Goal: Information Seeking & Learning: Find specific fact

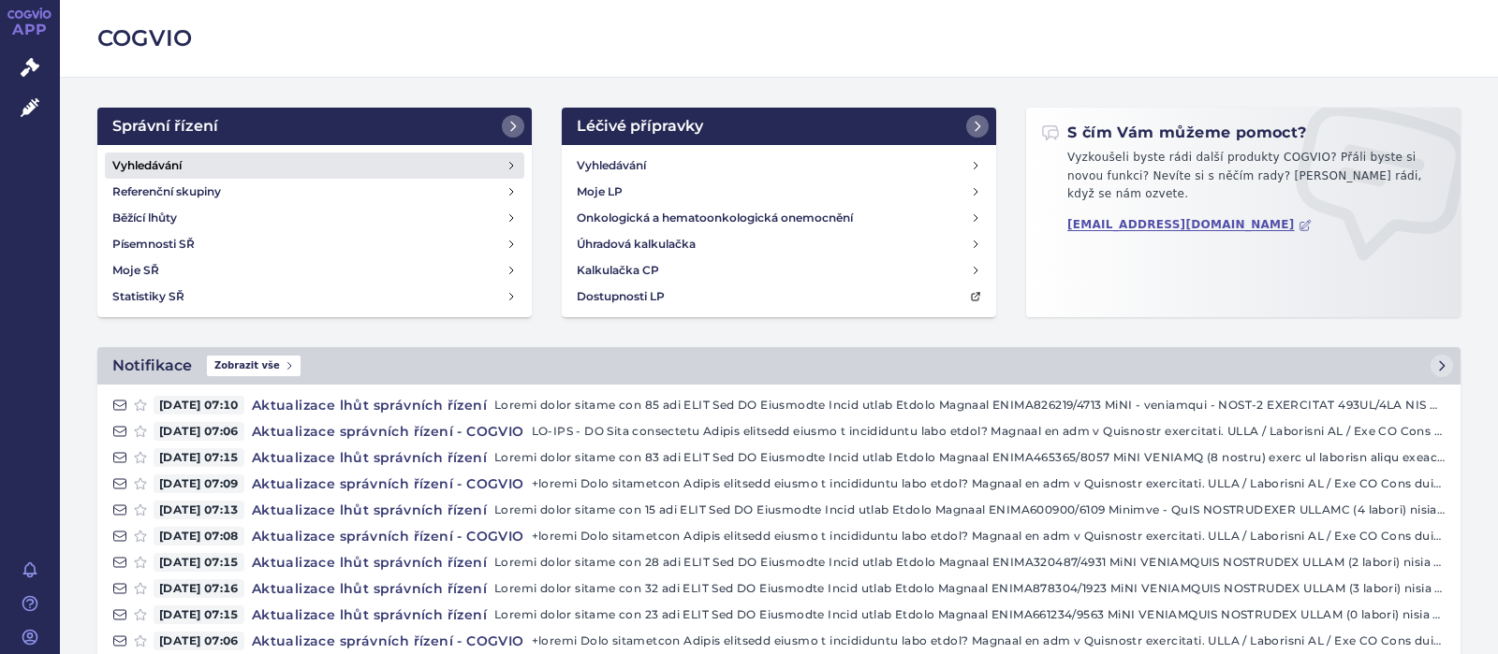
click at [156, 162] on h4 "Vyhledávání" at bounding box center [146, 165] width 69 height 19
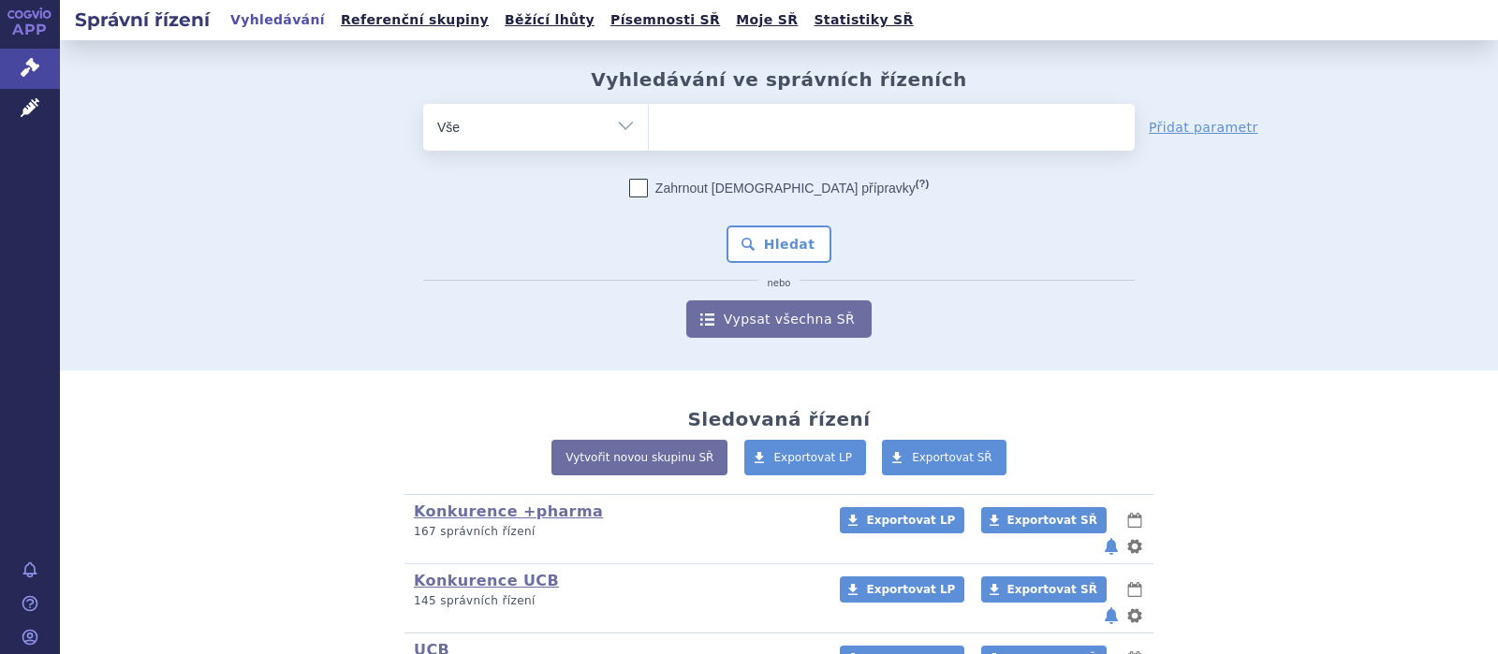
click at [708, 124] on ul at bounding box center [892, 123] width 486 height 39
click at [649, 124] on select at bounding box center [648, 126] width 1 height 47
type input "c"
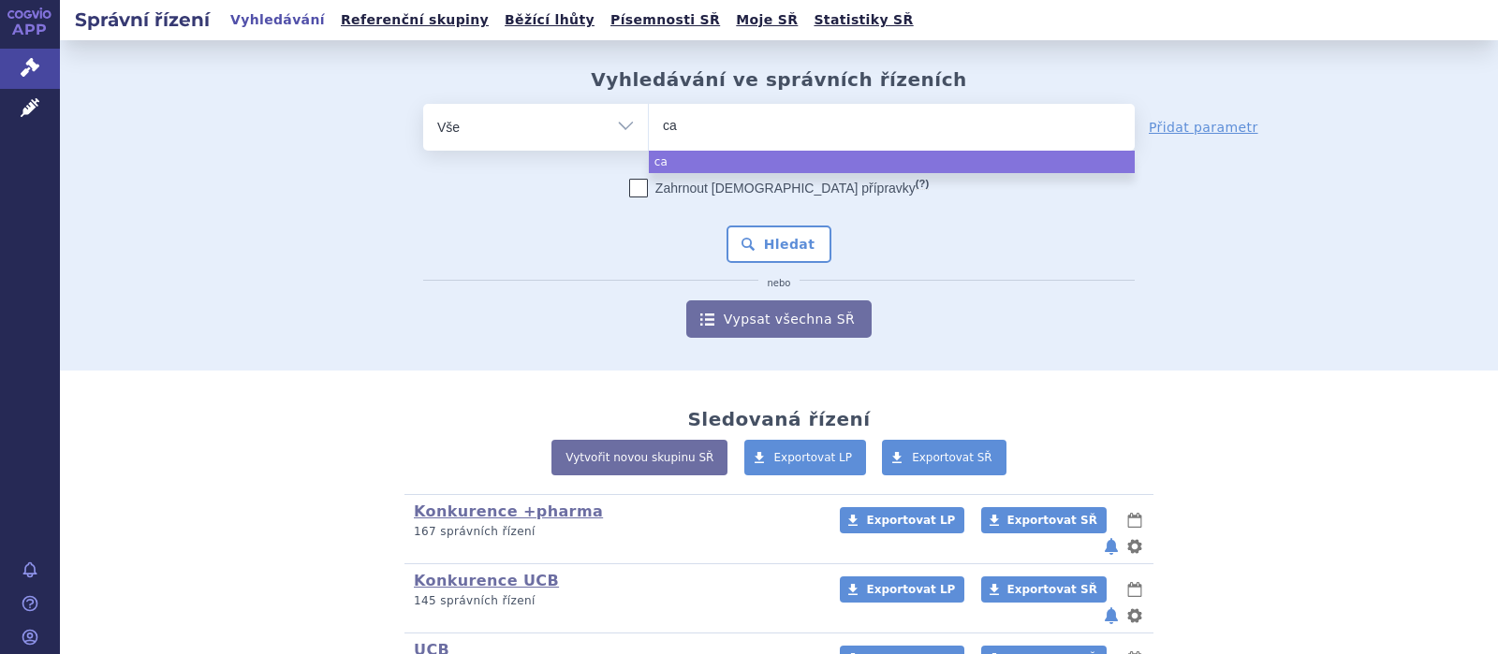
type input "car"
type input "cart"
type input "carte"
type input "carteo"
type input "carteol"
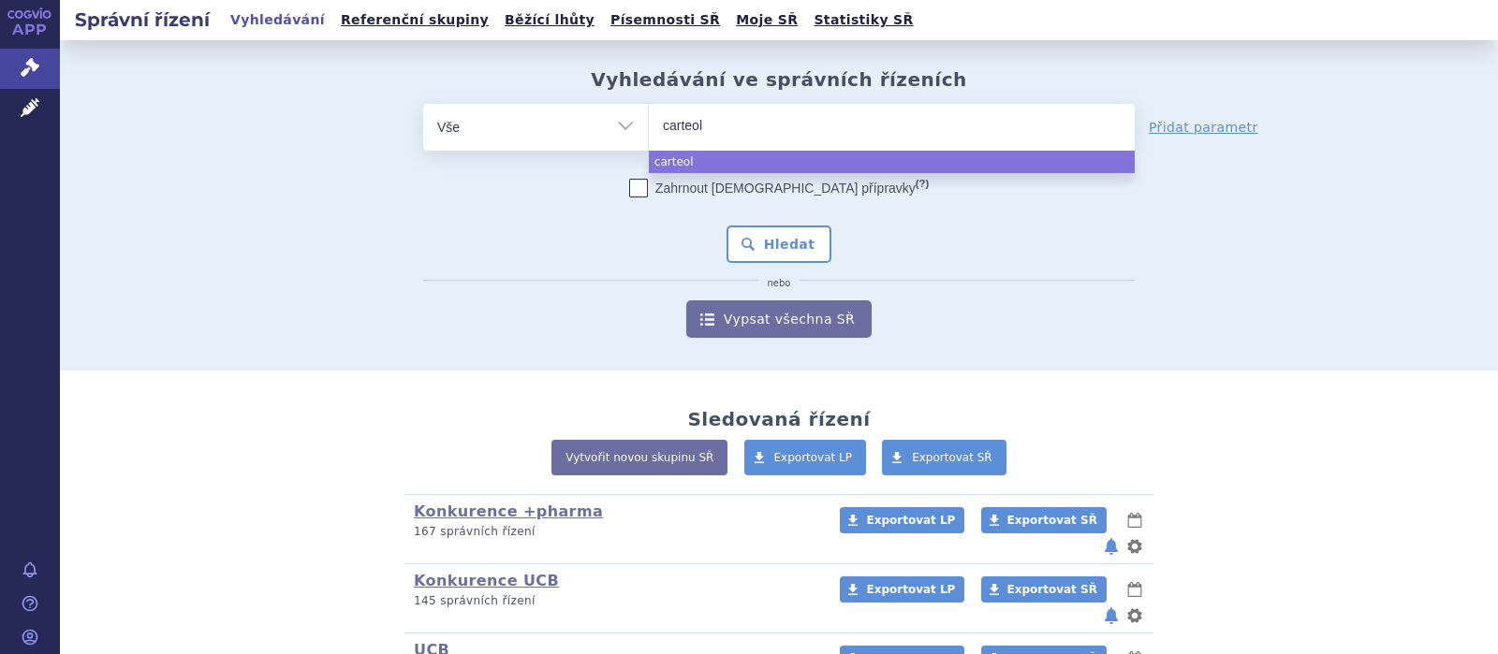
select select "carteol"
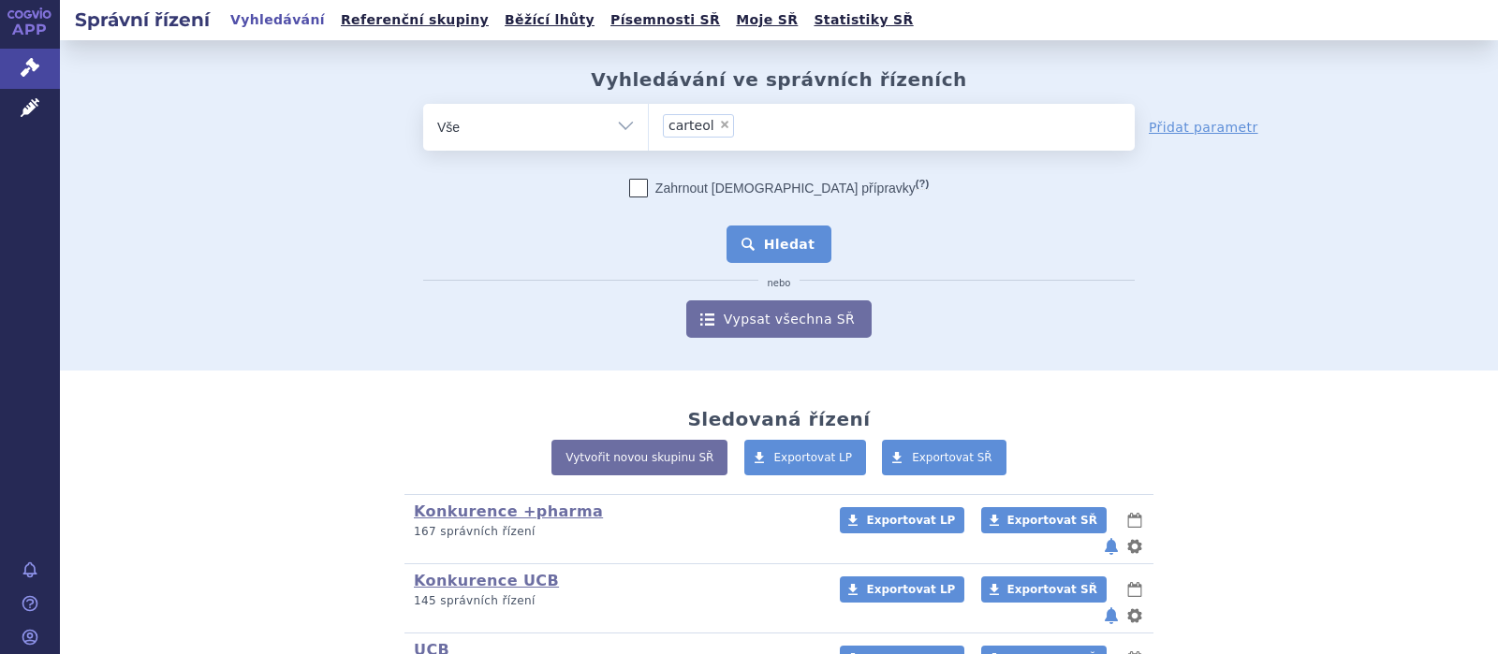
click at [771, 246] on button "Hledat" at bounding box center [780, 244] width 106 height 37
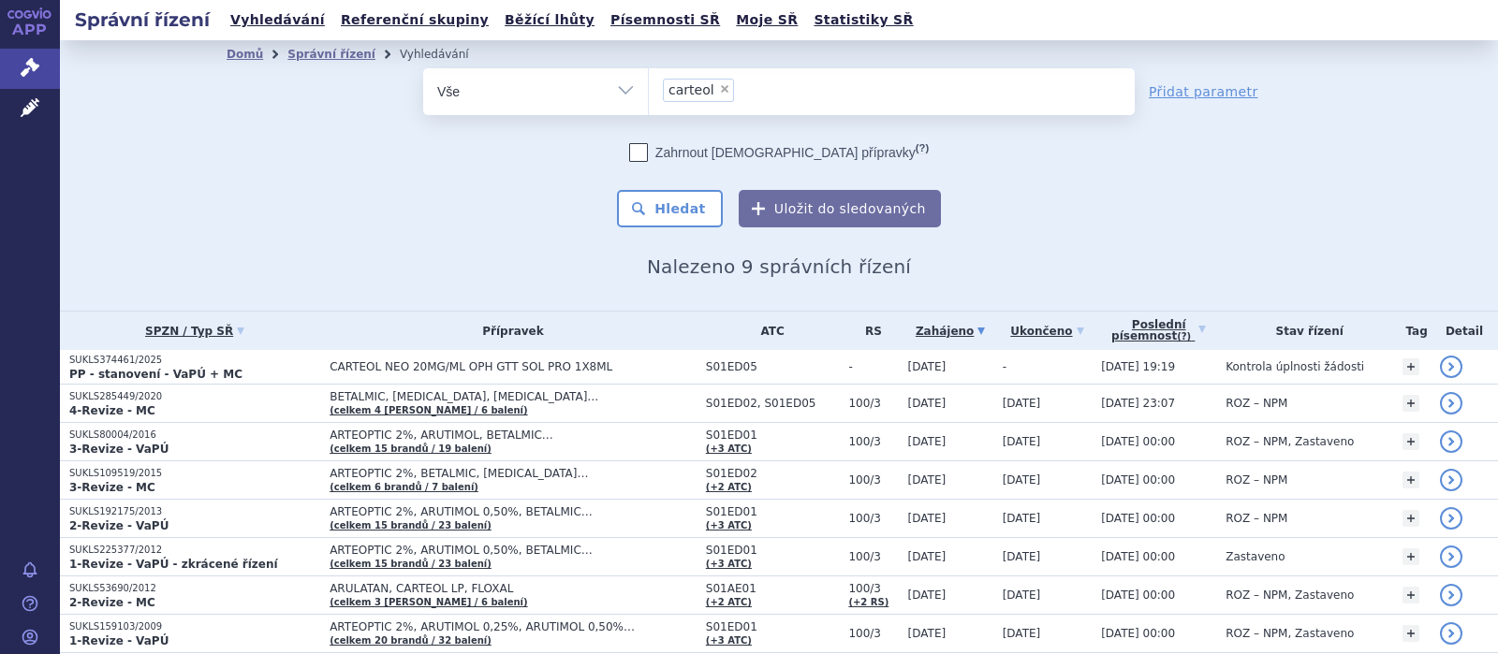
scroll to position [110, 0]
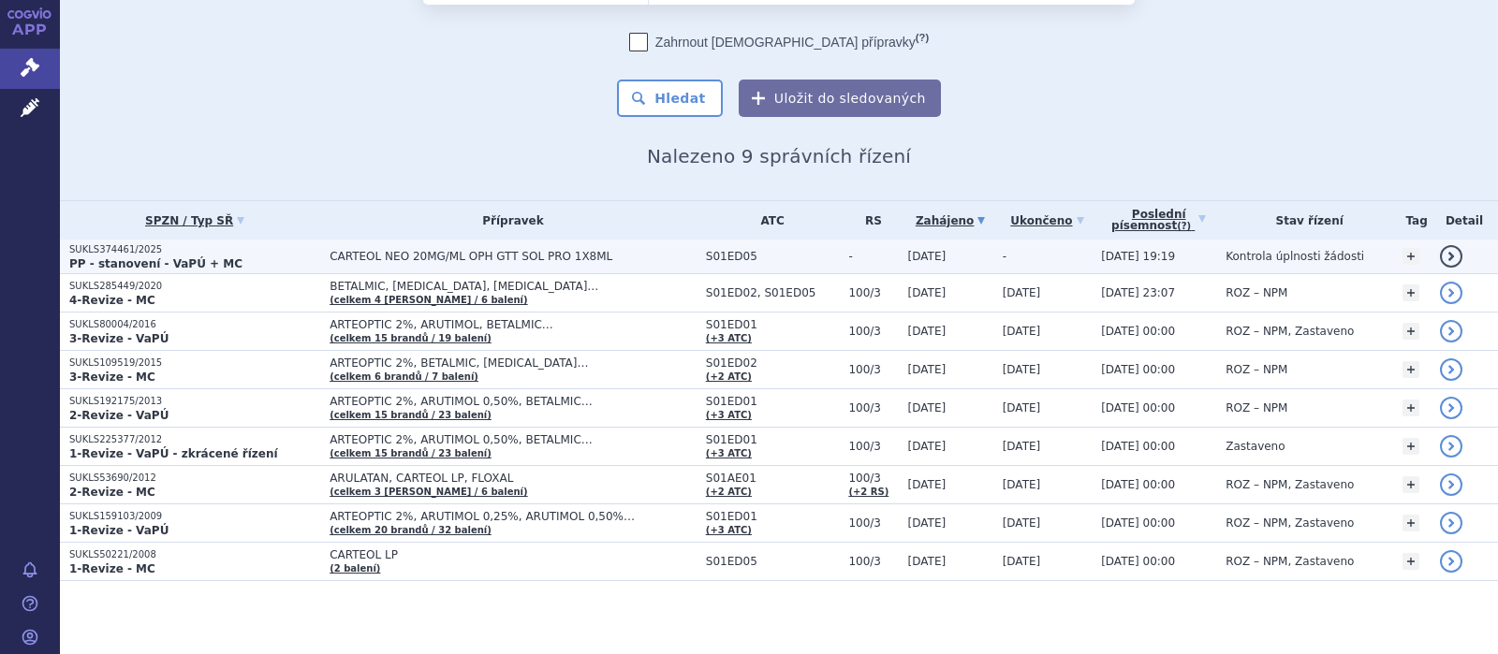
click at [498, 257] on span "CARTEOL NEO 20MG/ML OPH GTT SOL PRO 1X8ML" at bounding box center [513, 256] width 367 height 13
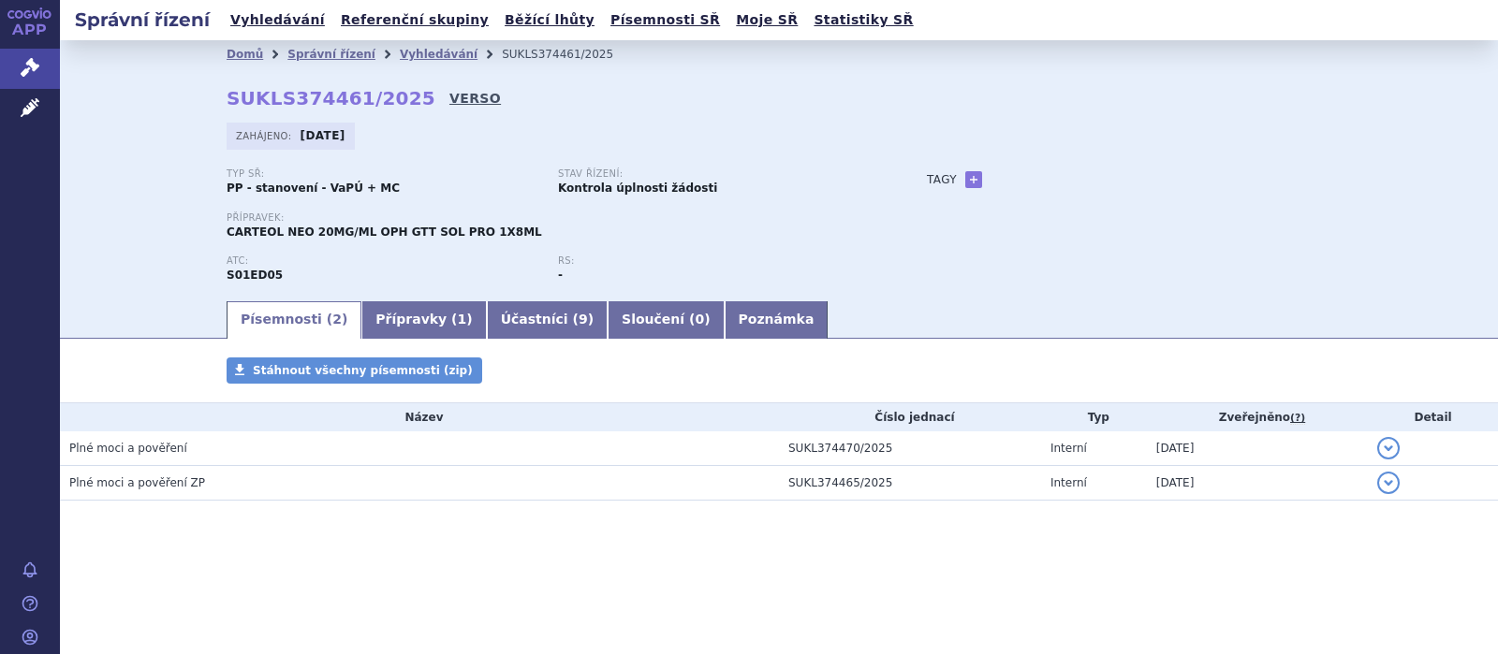
click at [449, 96] on link "VERSO" at bounding box center [474, 98] width 51 height 19
